Goal: Task Accomplishment & Management: Use online tool/utility

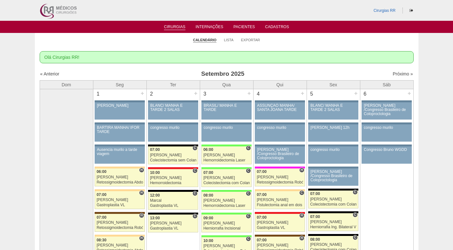
click at [249, 38] on link "Exportar" at bounding box center [250, 40] width 19 height 5
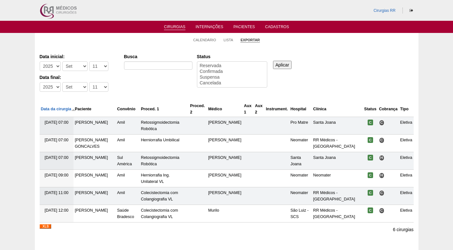
select select
click at [94, 67] on select "-Dia 1 2 3 4 5 6 7 8 9 10 11 12 13 14 15 16 17 18 19 20 21 22 23 24 25 26 27 28…" at bounding box center [98, 66] width 19 height 10
select select "15"
click at [89, 61] on select "-Dia 1 2 3 4 5 6 7 8 9 10 11 12 13 14 15 16 17 18 19 20 21 22 23 24 25 26 27 28…" at bounding box center [98, 66] width 19 height 10
click at [93, 87] on select "-Dia 1 2 3 4 5 6 7 8 9 10 11 12 13 14 15 16 17 18 19 20 21 22 23 24 25 26 27 28…" at bounding box center [98, 87] width 19 height 10
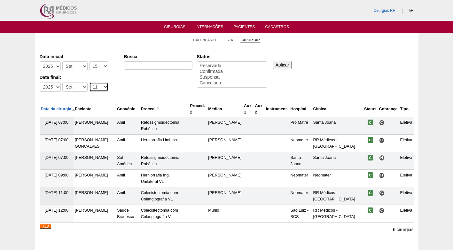
select select "19"
click at [89, 82] on select "-Dia 1 2 3 4 5 6 7 8 9 10 11 12 13 14 15 16 17 18 19 20 21 22 23 24 25 26 27 28…" at bounding box center [98, 87] width 19 height 10
select select "conf"
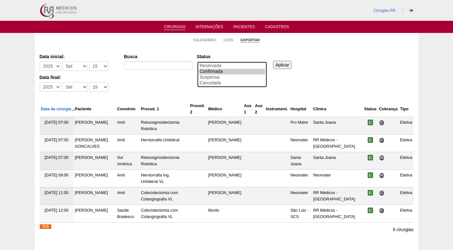
click at [207, 71] on option "Confirmada" at bounding box center [232, 72] width 66 height 6
click at [287, 66] on input "Aplicar" at bounding box center [282, 65] width 19 height 8
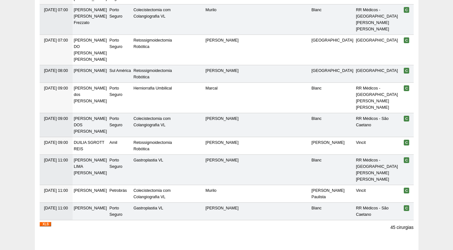
scroll to position [919, 0]
click at [45, 221] on img at bounding box center [46, 223] width 12 height 4
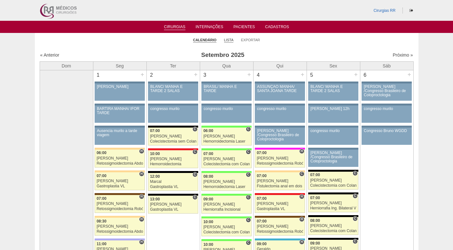
click at [228, 42] on link "Lista" at bounding box center [229, 40] width 10 height 5
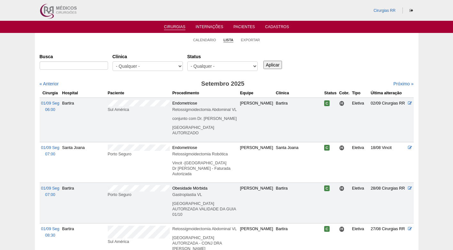
select select "resr"
click at [187, 61] on select "- Qualquer - Reservada Confirmada Suspensa Cancelada" at bounding box center [222, 66] width 70 height 10
click at [269, 63] on input "Aplicar" at bounding box center [272, 65] width 19 height 8
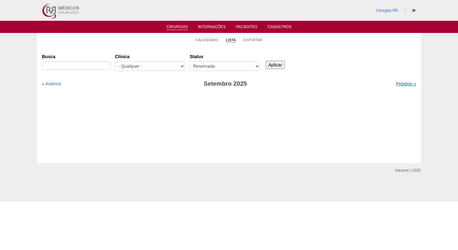
click at [400, 84] on link "Próximo »" at bounding box center [406, 83] width 20 height 5
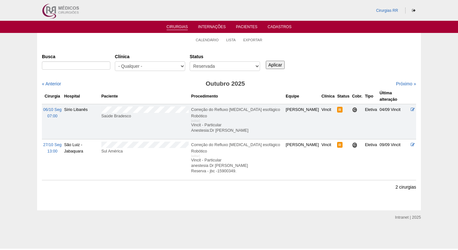
drag, startPoint x: 322, startPoint y: 63, endPoint x: 308, endPoint y: 63, distance: 14.1
click at [322, 63] on div "Busca Clínica - Qualquer - 6R Alphaville Assunção Bartira Brasil Christovão da …" at bounding box center [229, 62] width 374 height 23
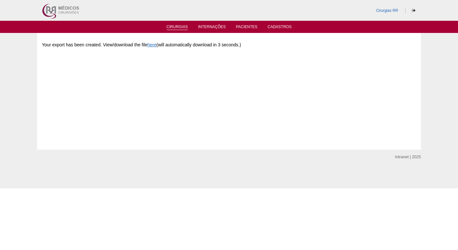
click at [170, 27] on link "Cirurgias" at bounding box center [177, 27] width 21 height 5
